Goal: Information Seeking & Learning: Learn about a topic

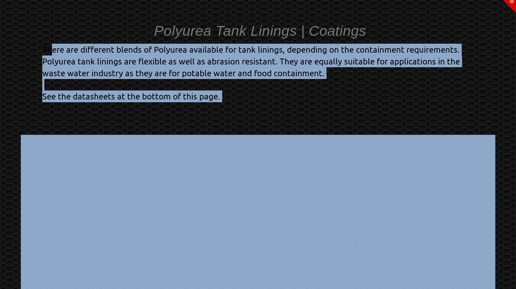
drag, startPoint x: 45, startPoint y: 51, endPoint x: 297, endPoint y: 95, distance: 255.4
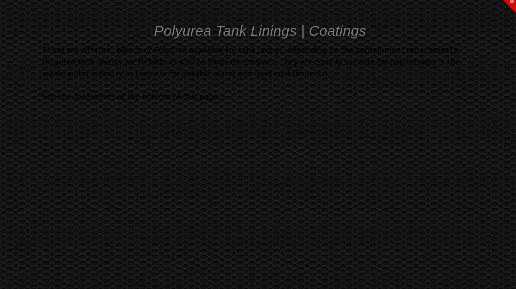
click at [300, 98] on div at bounding box center [258, 244] width 464 height 303
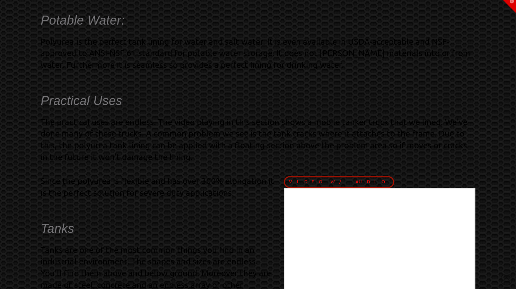
scroll to position [416, 0]
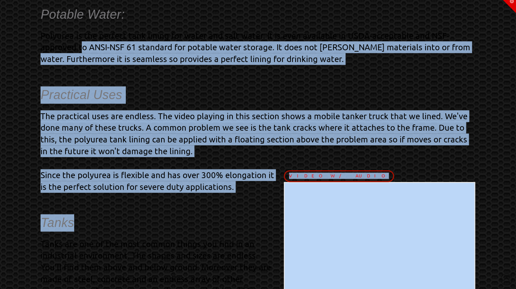
drag, startPoint x: 81, startPoint y: 47, endPoint x: 221, endPoint y: 196, distance: 205.1
click at [221, 195] on div "Potable Water: Polyurea is the perfect tank lining for water and salt water. It…" at bounding box center [258, 252] width 434 height 492
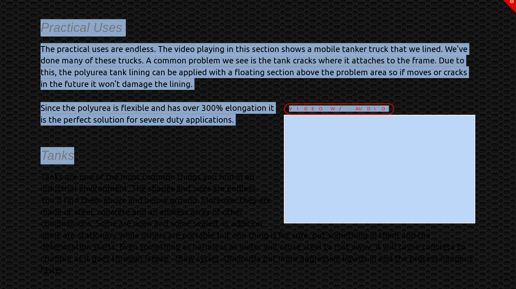
scroll to position [589, 0]
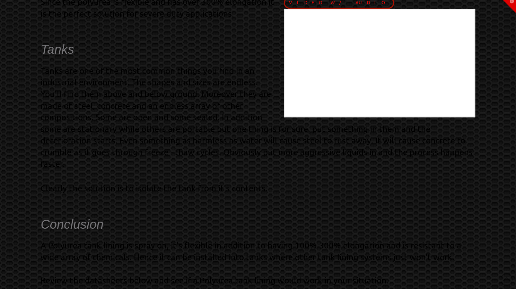
click at [167, 117] on p "Tanks are one of the most common things you find in an industrial environment. …" at bounding box center [258, 117] width 434 height 105
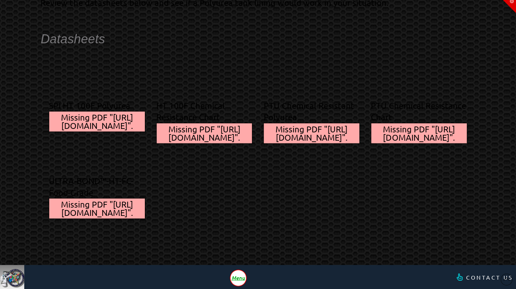
scroll to position [912, 0]
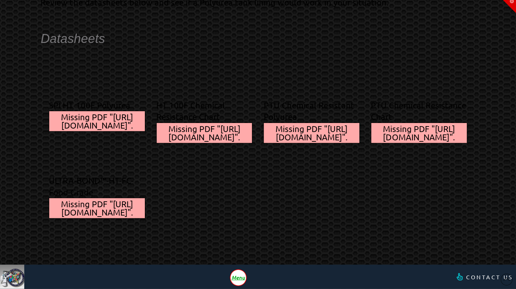
drag, startPoint x: 185, startPoint y: 183, endPoint x: 251, endPoint y: 187, distance: 66.7
click at [251, 187] on div "ULTRA-BOND™-HT-FC-Food-Grade Missing PDF "[URL][DOMAIN_NAME]"." at bounding box center [257, 196] width 429 height 55
click at [251, 189] on div "ULTRA-BOND™-HT-FC-Food-Grade Missing PDF "[URL][DOMAIN_NAME]"." at bounding box center [257, 196] width 429 height 55
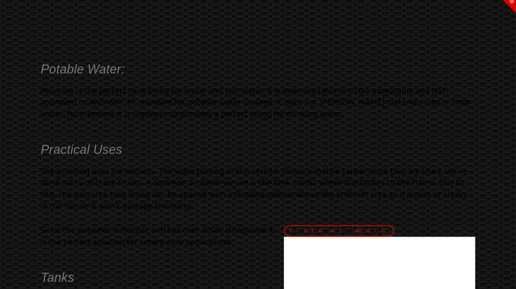
scroll to position [346, 0]
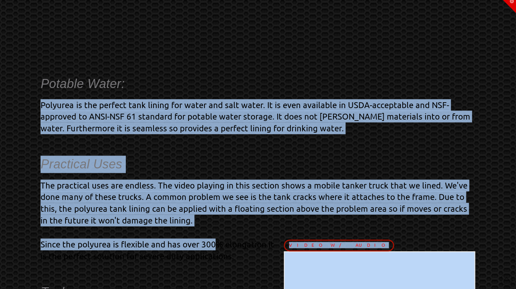
drag, startPoint x: 40, startPoint y: 98, endPoint x: 213, endPoint y: 233, distance: 219.6
click at [183, 157] on h5 "Practical Uses" at bounding box center [258, 163] width 434 height 17
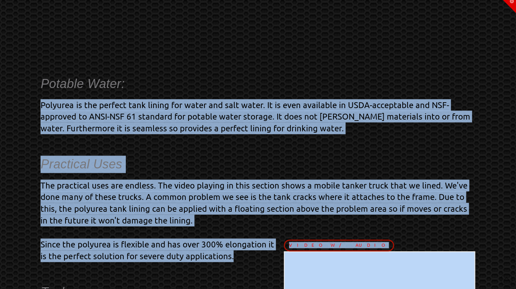
drag, startPoint x: 39, startPoint y: 106, endPoint x: 244, endPoint y: 259, distance: 255.6
click at [42, 110] on p "Polyurea is the perfect tank lining for water and salt water. It is even availa…" at bounding box center [258, 116] width 434 height 35
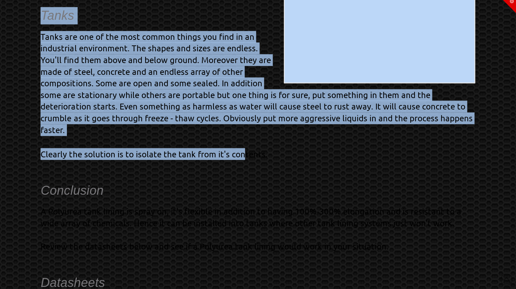
scroll to position [623, 0]
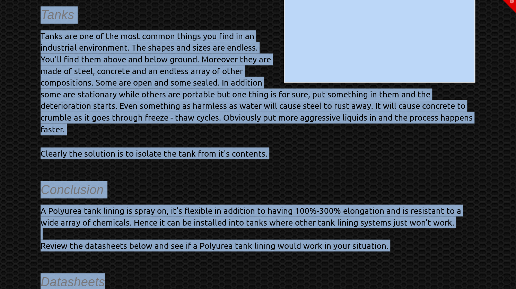
drag, startPoint x: 35, startPoint y: 35, endPoint x: 340, endPoint y: 243, distance: 369.4
click at [340, 243] on div "Potable Water: Polyurea is the perfect tank lining for water and salt water. It…" at bounding box center [258, 50] width 464 height 552
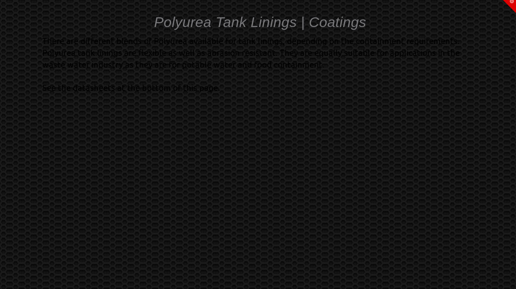
scroll to position [0, 0]
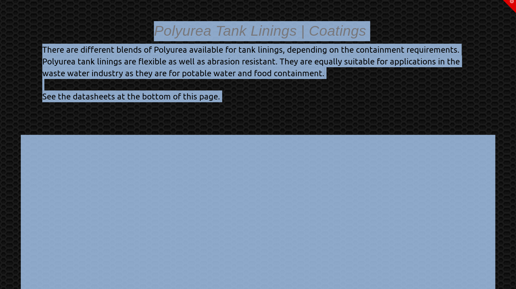
drag, startPoint x: 71, startPoint y: 55, endPoint x: 339, endPoint y: 98, distance: 271.1
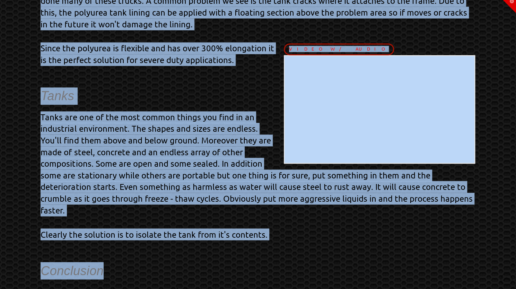
scroll to position [554, 0]
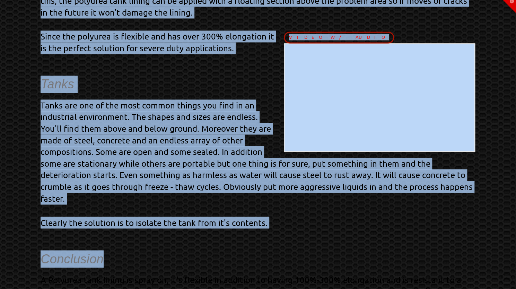
drag, startPoint x: 26, startPoint y: 34, endPoint x: 263, endPoint y: 227, distance: 305.2
click at [263, 227] on div "Potable Water: Polyurea is the perfect tank lining for water and salt water. It…" at bounding box center [258, 119] width 464 height 552
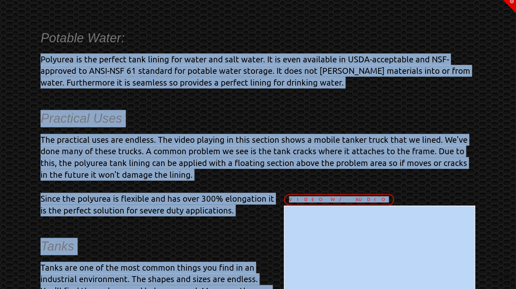
scroll to position [312, 0]
